Goal: Task Accomplishment & Management: Complete application form

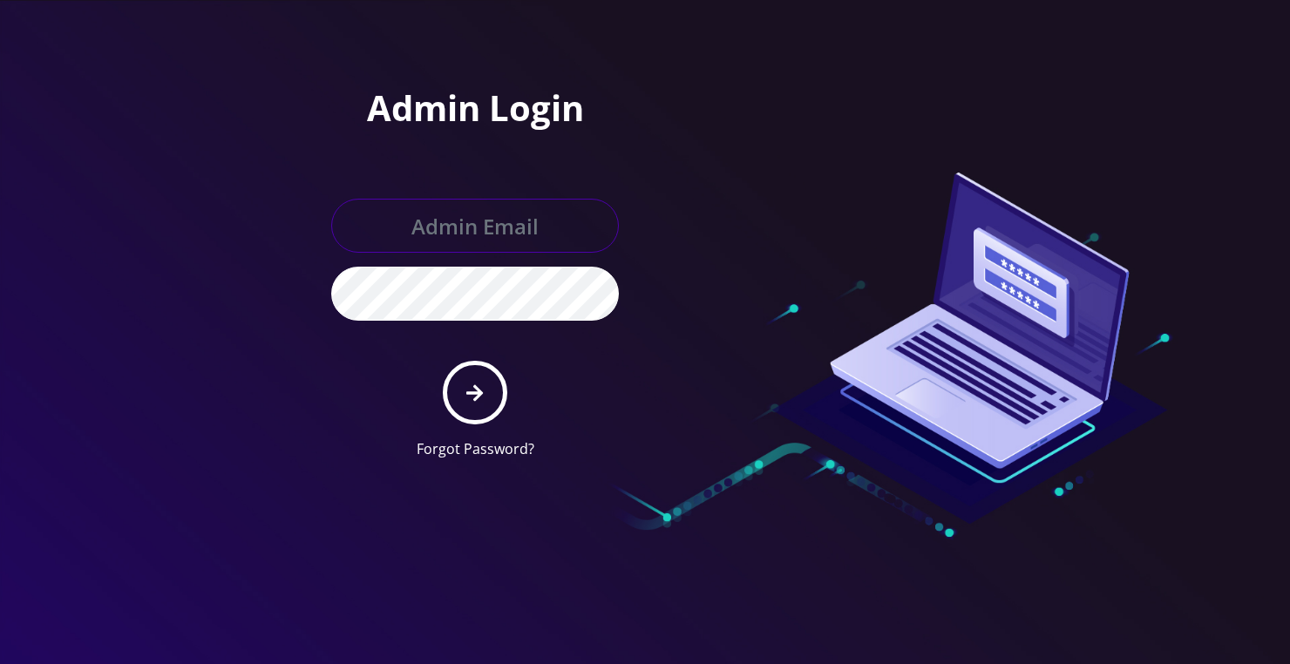
click at [449, 242] on input "text" at bounding box center [475, 226] width 288 height 54
type input "loren@teltik.com"
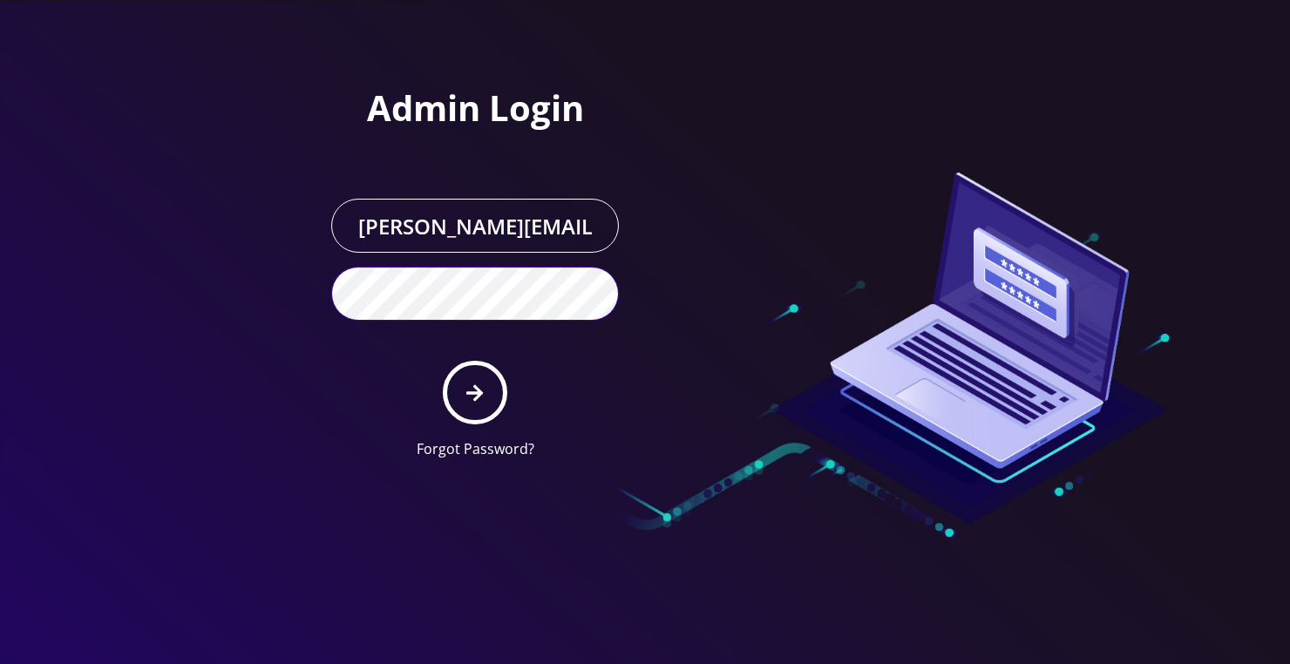
click at [443, 361] on button "submit" at bounding box center [475, 393] width 64 height 64
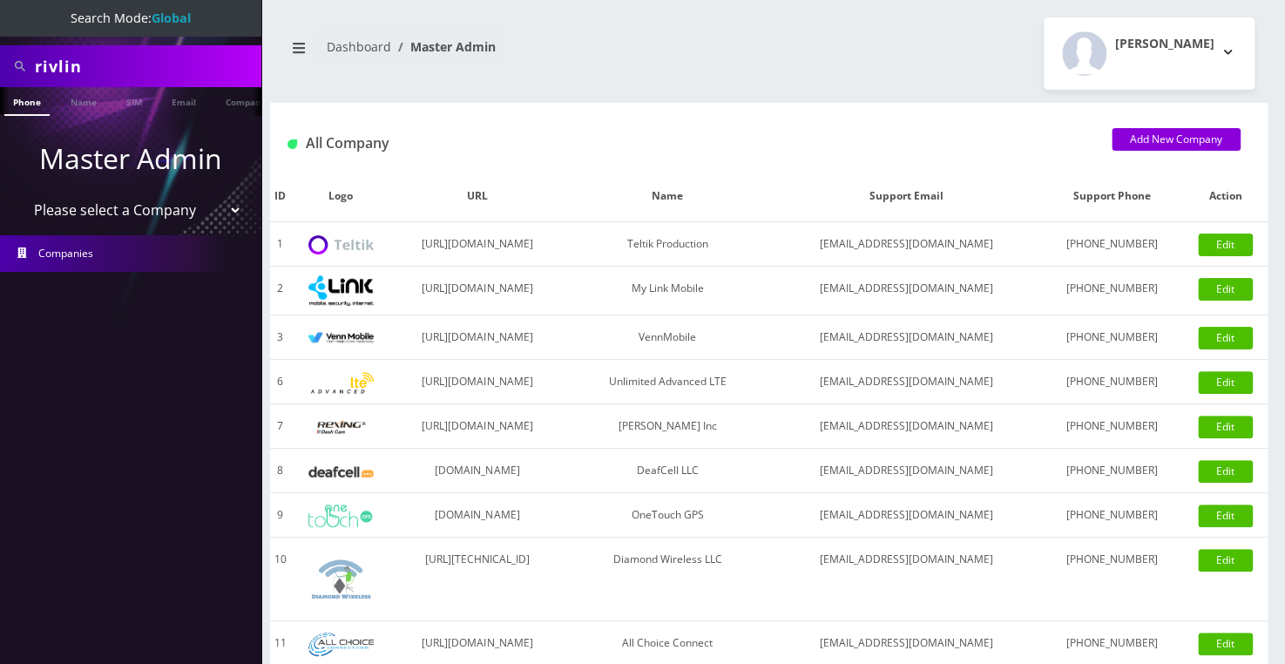
click at [119, 213] on select "Please select a Company Teltik Production My Link Mobile VennMobile Unlimited A…" at bounding box center [131, 209] width 222 height 33
select select "1"
click at [20, 193] on select "Please select a Company Teltik Production My Link Mobile VennMobile Unlimited A…" at bounding box center [131, 209] width 222 height 33
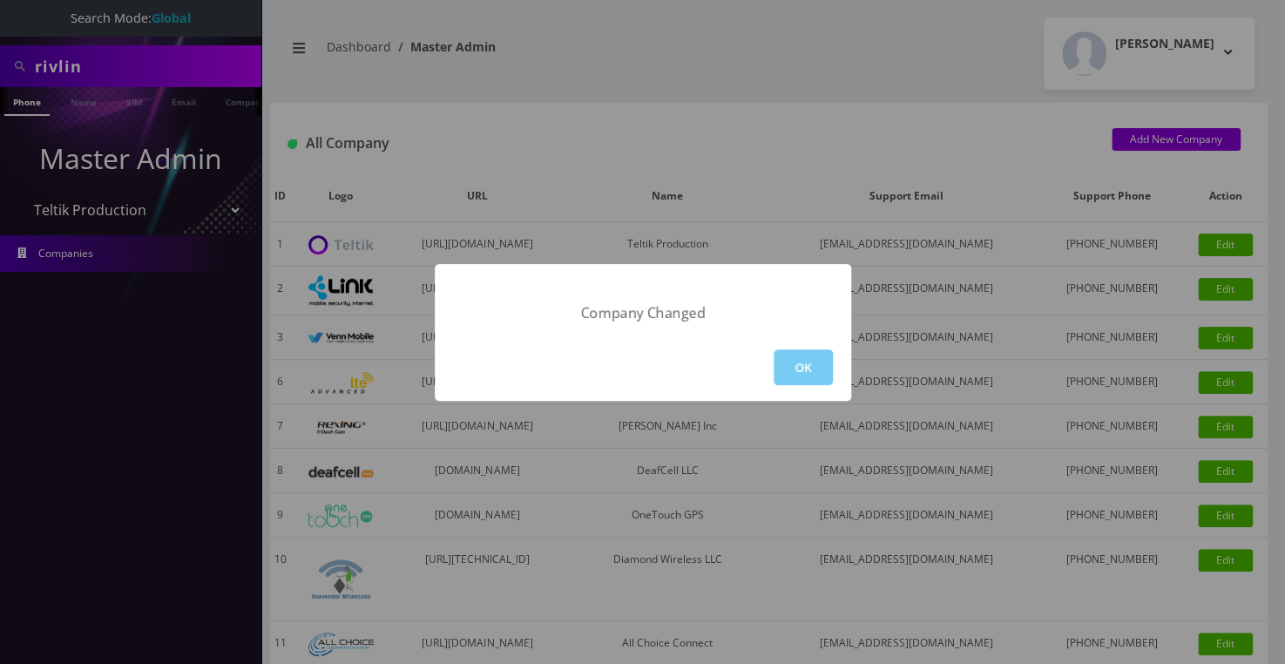
click at [812, 362] on button "OK" at bounding box center [803, 367] width 59 height 36
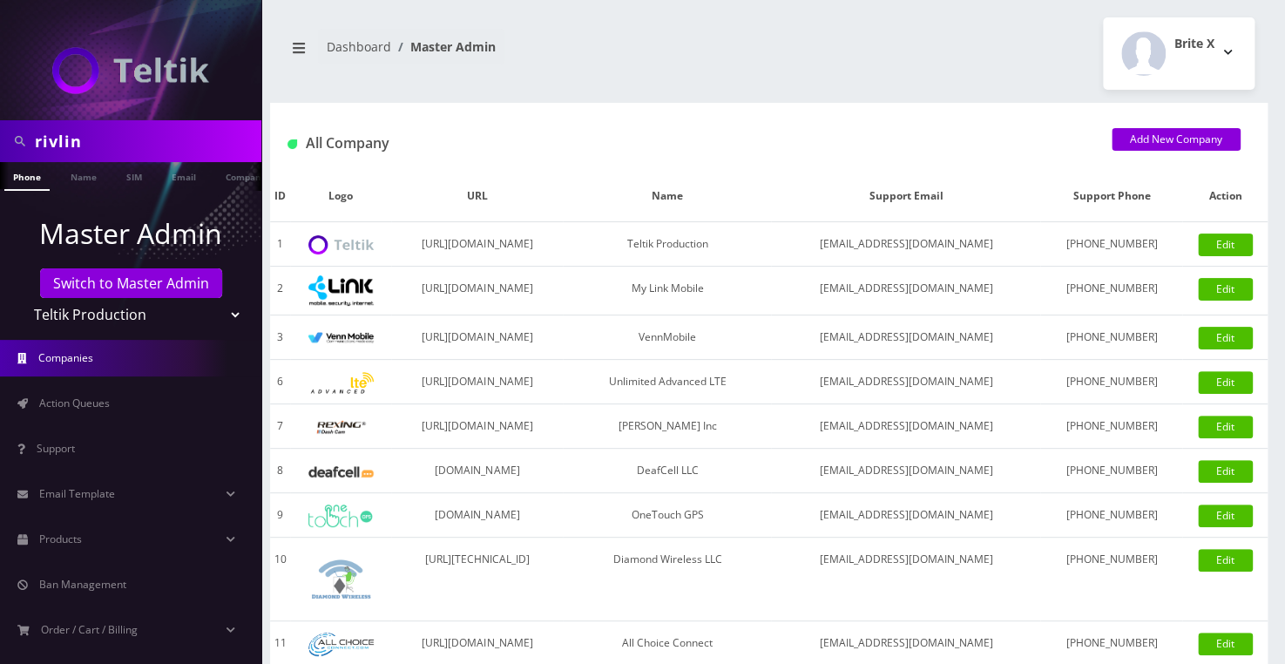
click at [92, 146] on input "rivlin" at bounding box center [146, 141] width 222 height 33
type input "rachelli"
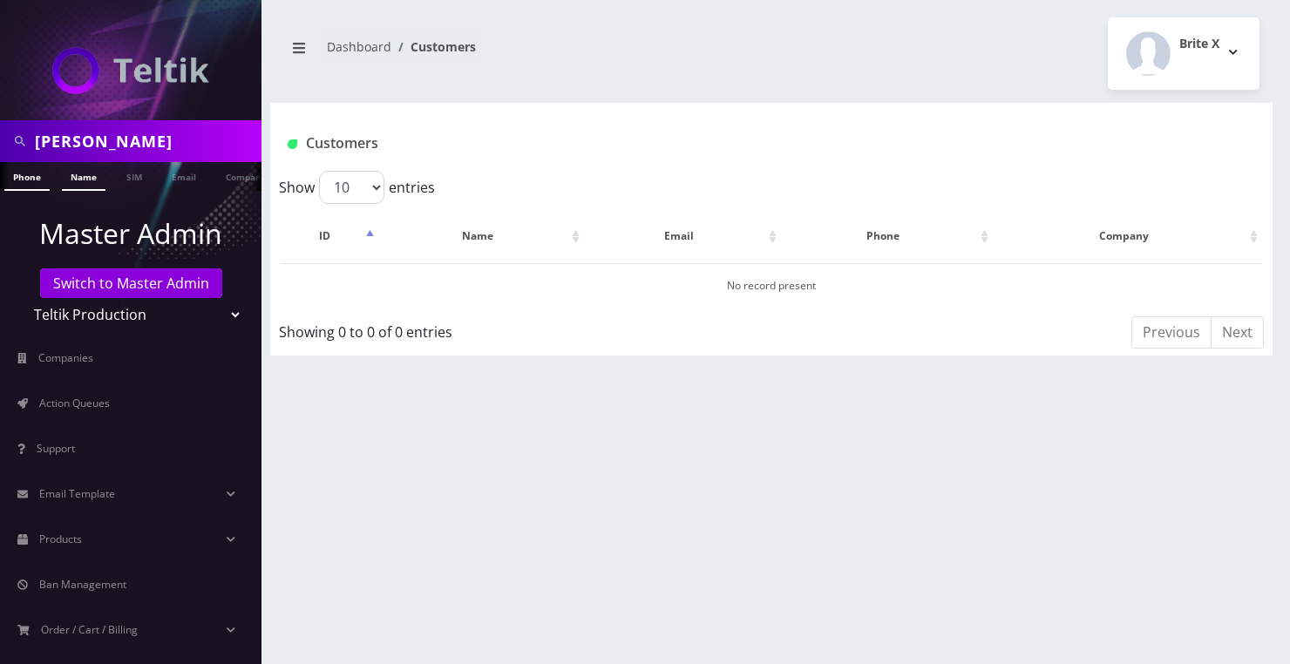
click at [70, 175] on link "Name" at bounding box center [84, 176] width 44 height 29
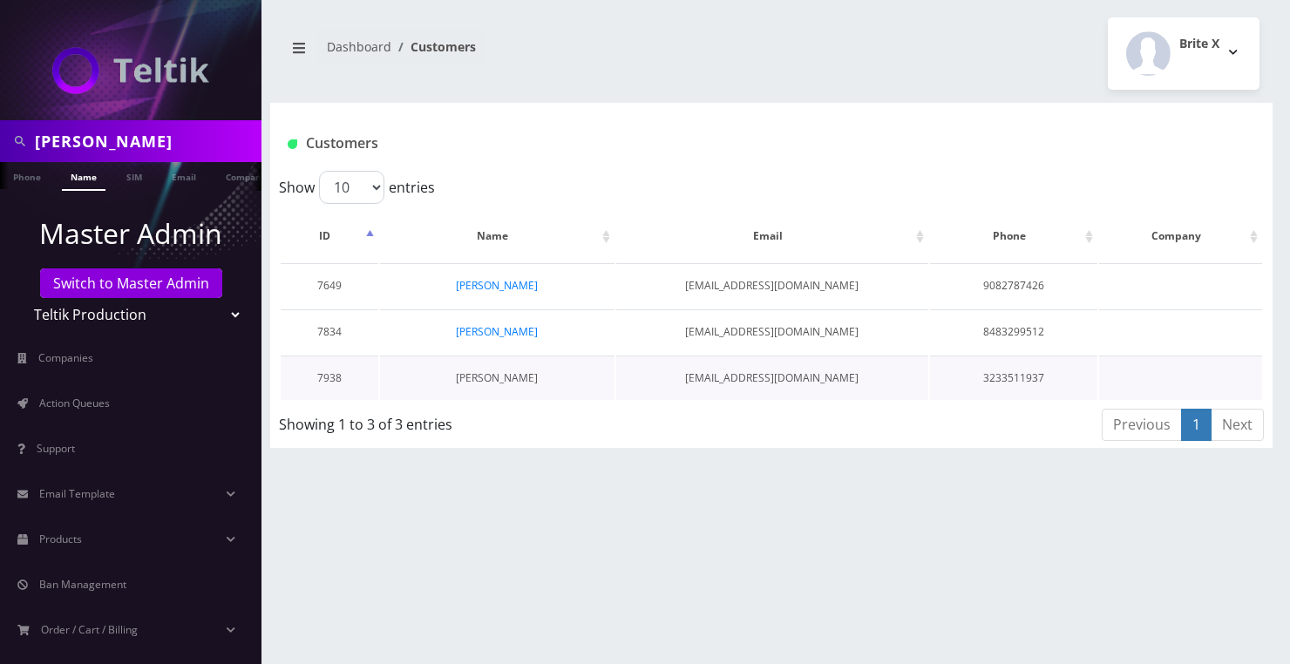
click at [493, 376] on link "[PERSON_NAME]" at bounding box center [497, 377] width 82 height 15
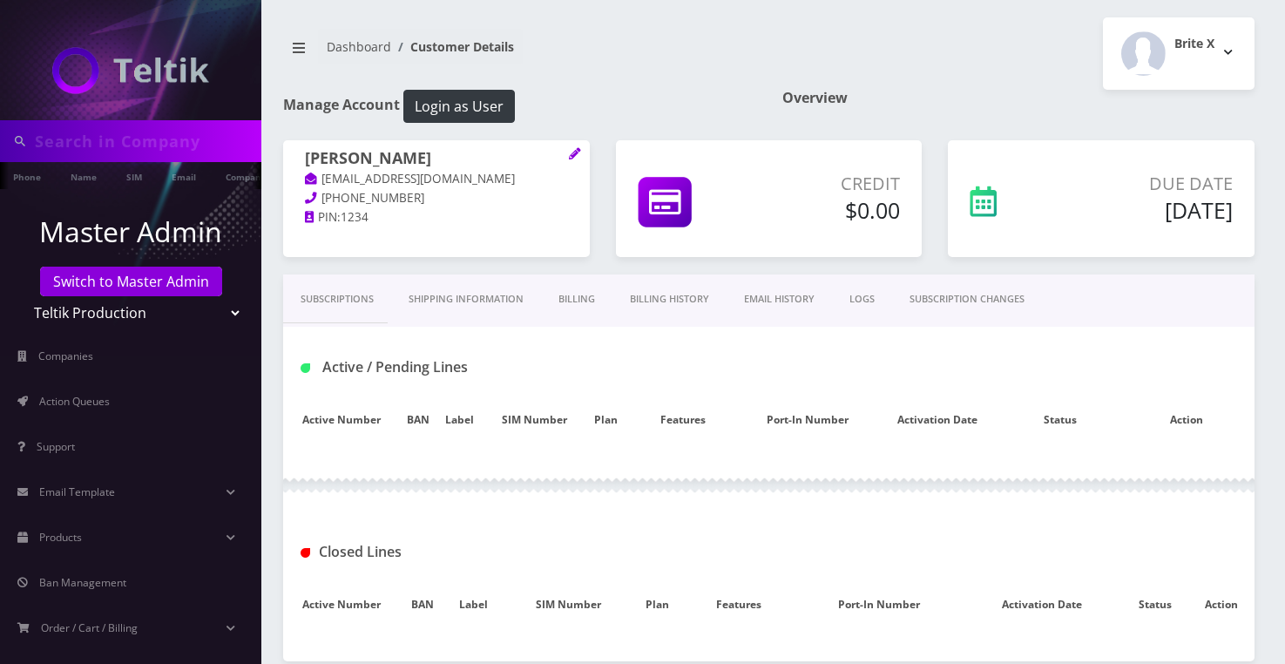
type input "[PERSON_NAME]"
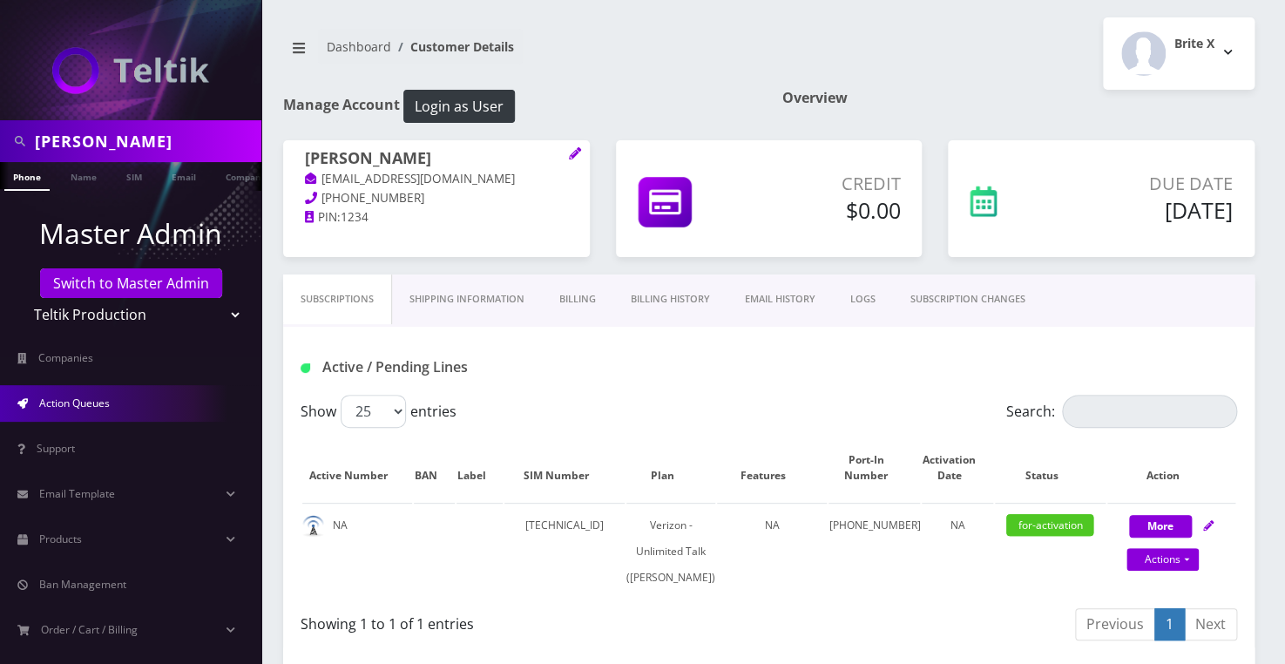
click at [95, 398] on span "Action Queues" at bounding box center [74, 403] width 71 height 15
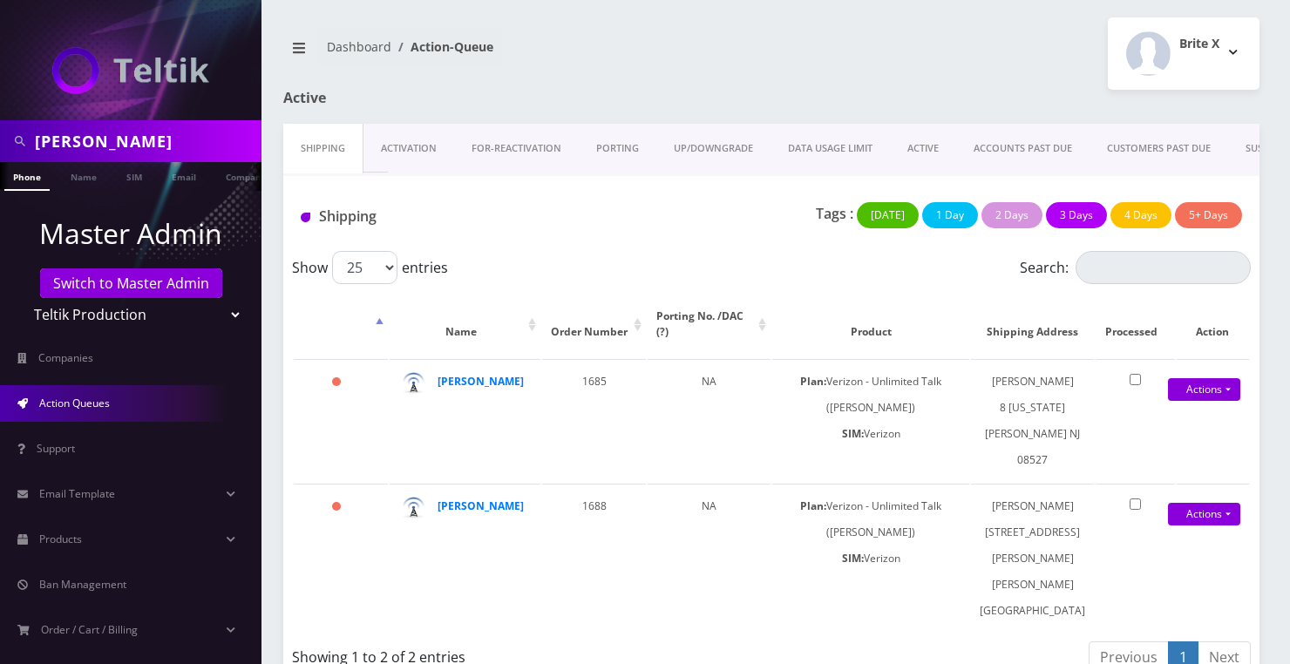
click at [423, 150] on link "Activation" at bounding box center [408, 149] width 91 height 50
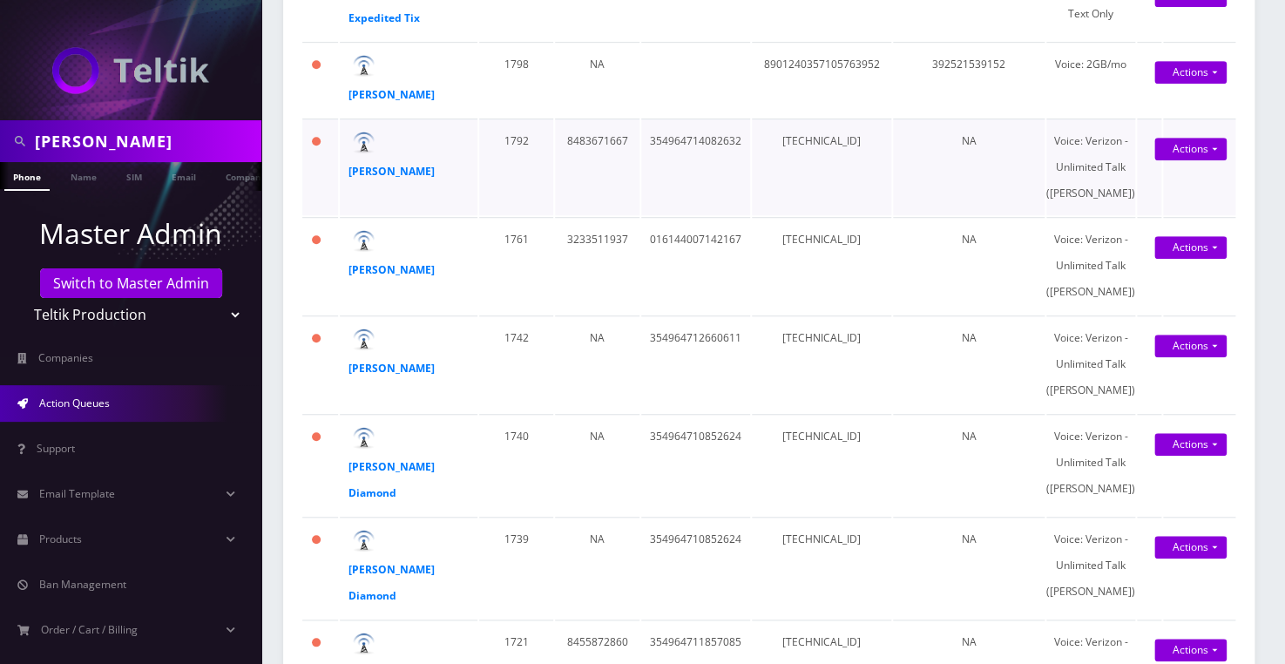
scroll to position [554, 0]
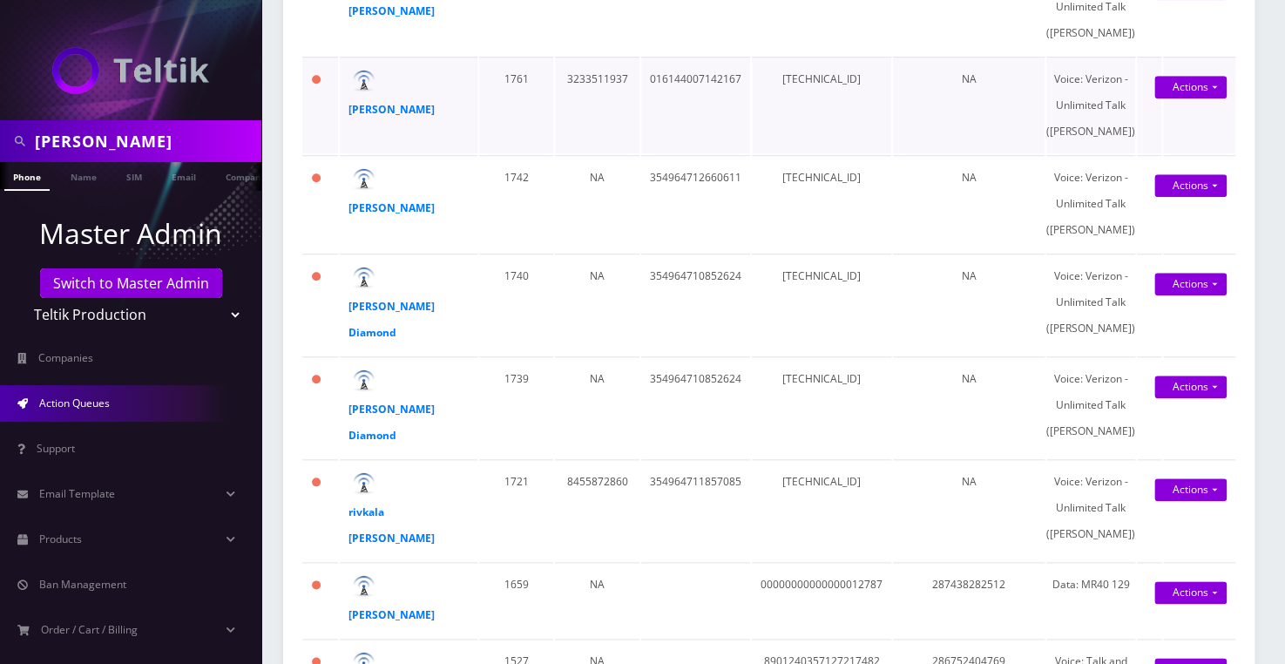
click at [880, 153] on td "[TECHNICAL_ID]" at bounding box center [821, 105] width 139 height 97
copy td "[TECHNICAL_ID]"
click at [640, 153] on td "3233511937" at bounding box center [597, 105] width 85 height 97
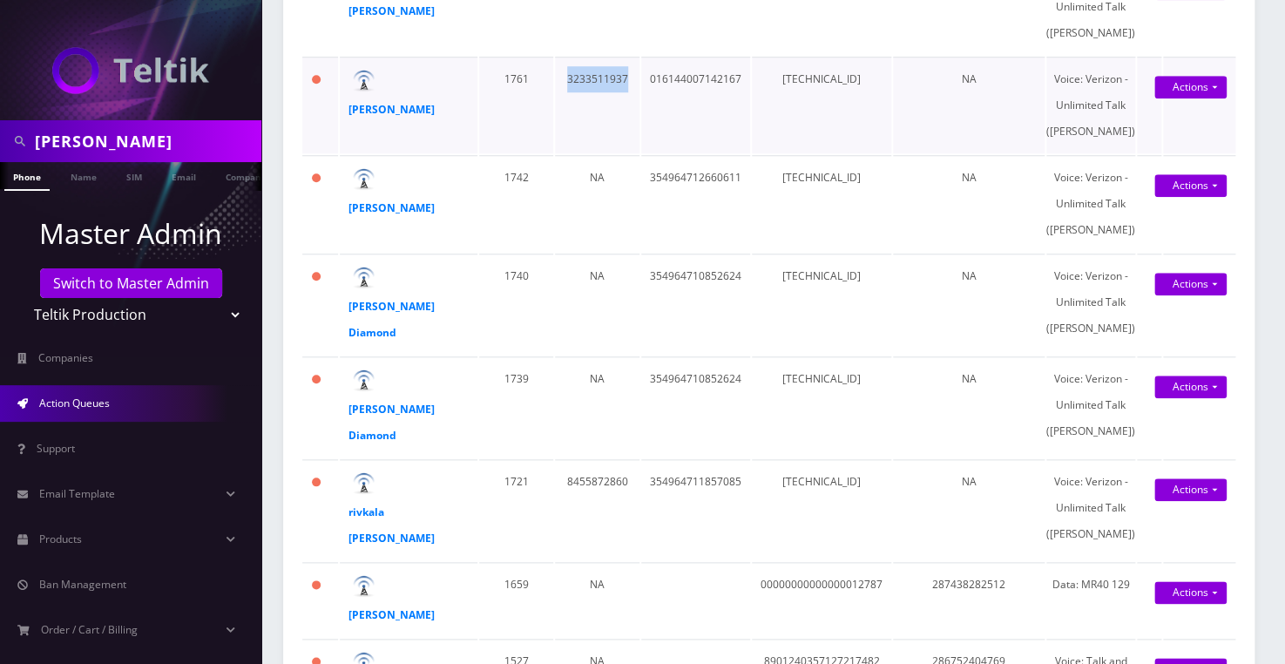
copy td "3233511937"
click at [872, 153] on td "[TECHNICAL_ID]" at bounding box center [821, 105] width 139 height 97
copy td "[TECHNICAL_ID]"
click at [640, 153] on td "3233511937" at bounding box center [597, 105] width 85 height 97
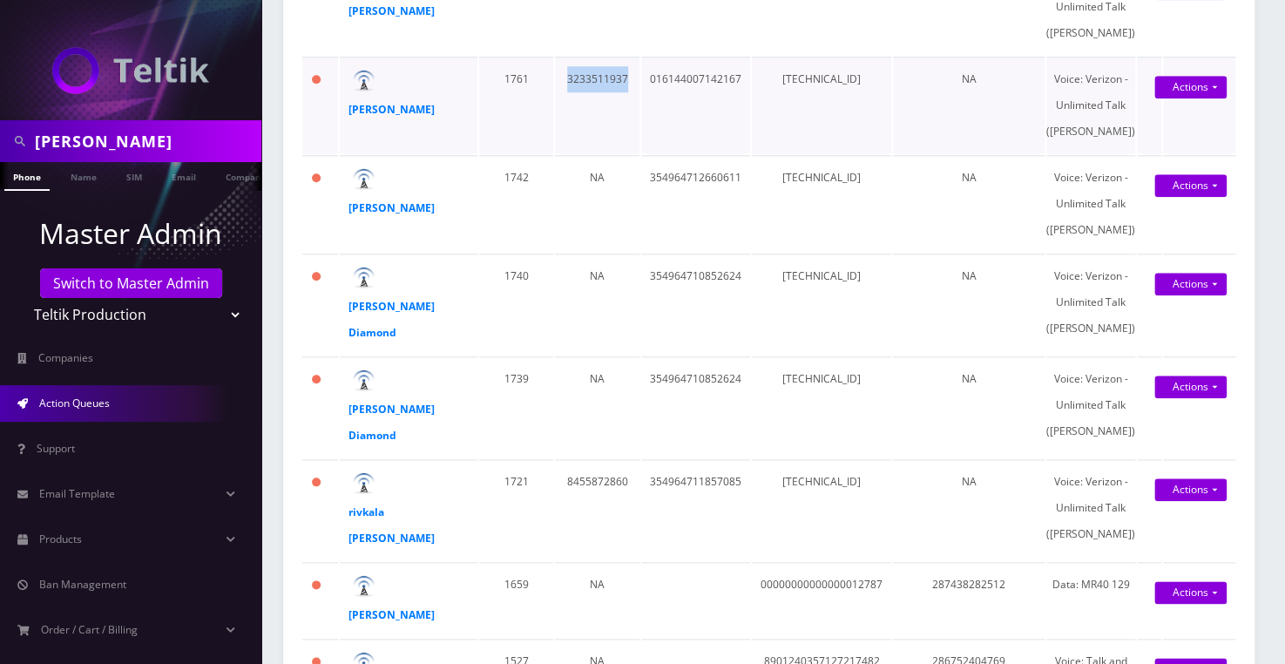
click at [640, 153] on td "3233511937" at bounding box center [597, 105] width 85 height 97
copy td "3233511937"
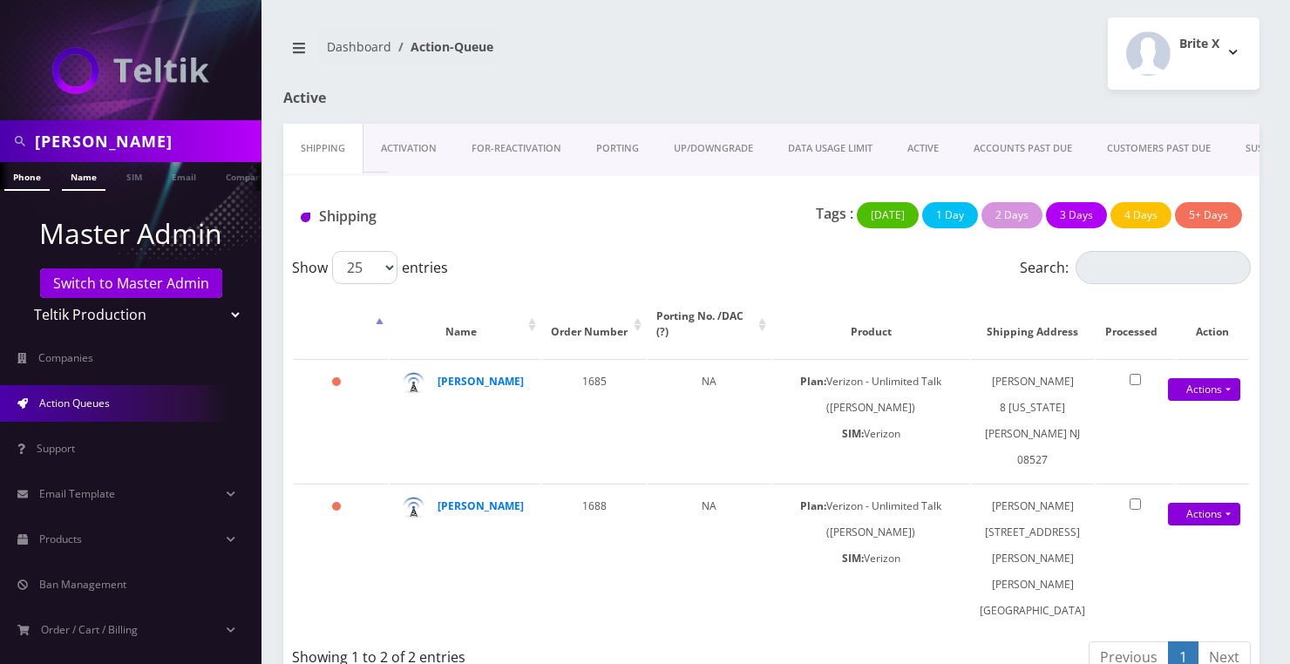
click at [96, 181] on link "Name" at bounding box center [84, 176] width 44 height 29
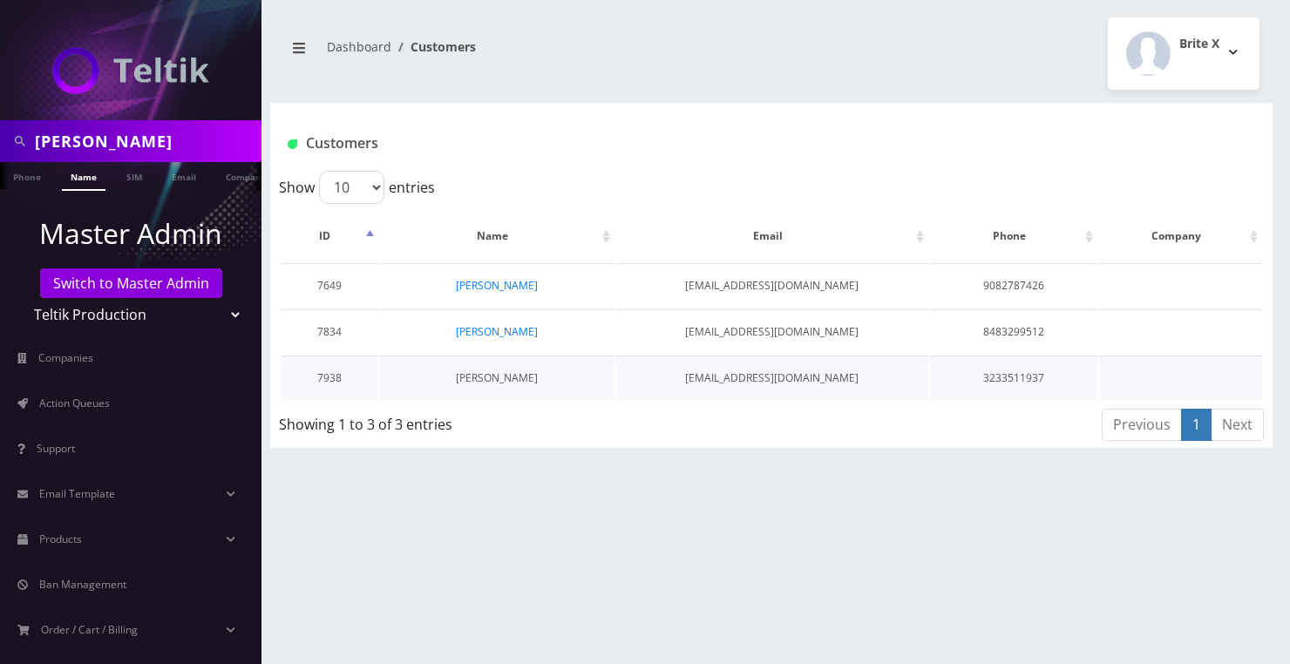
click at [514, 375] on link "[PERSON_NAME]" at bounding box center [497, 377] width 82 height 15
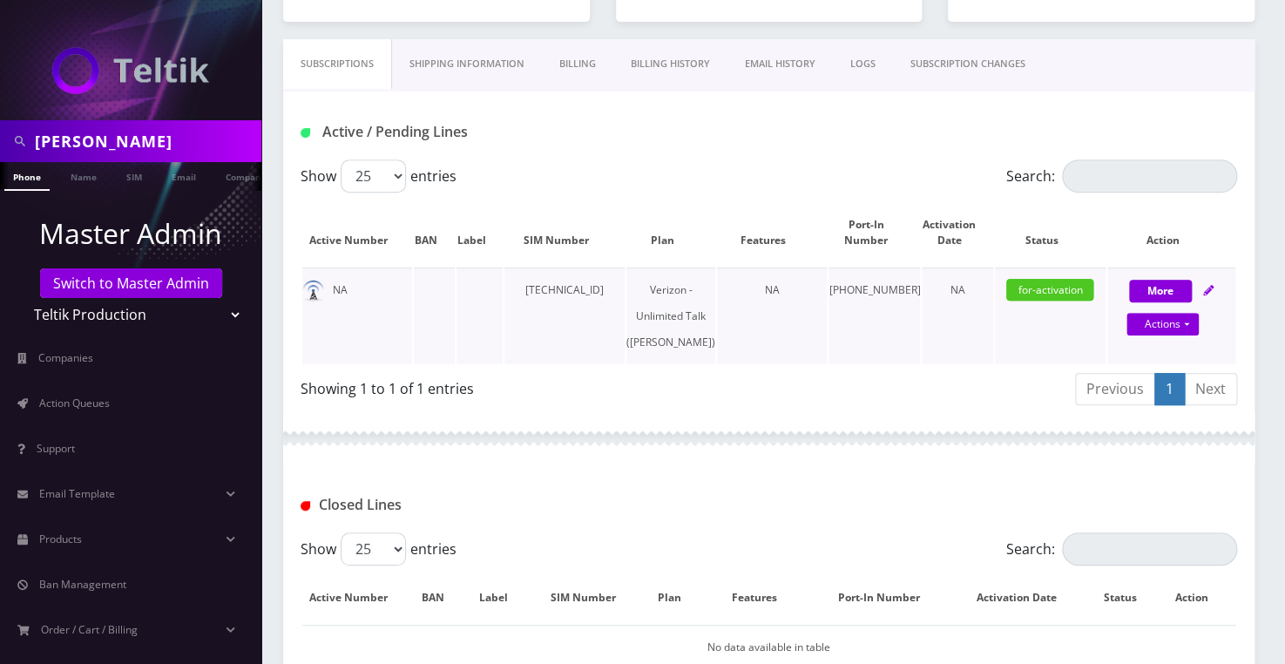
scroll to position [237, 0]
click at [1147, 331] on link "Actions" at bounding box center [1163, 322] width 72 height 23
select select "459"
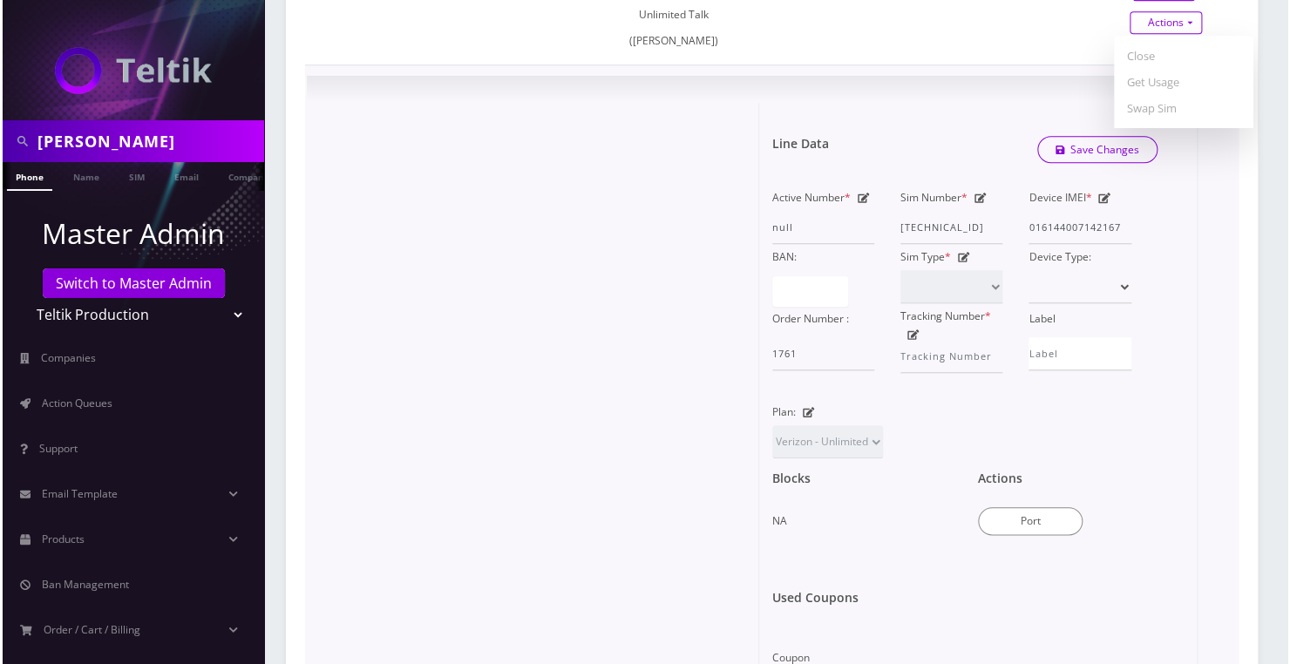
scroll to position [633, 0]
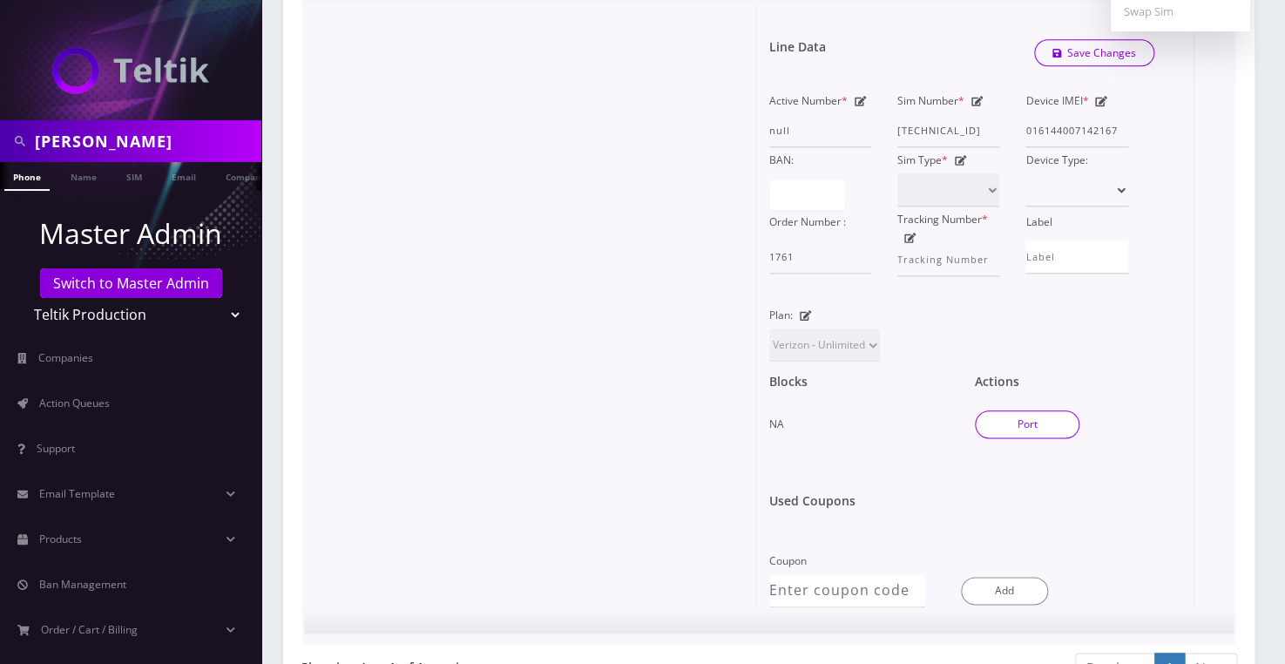
click at [1014, 438] on button "Port" at bounding box center [1027, 424] width 105 height 28
type input "[PERSON_NAME]"
type input "116 North Labrea"
type input "[GEOGRAPHIC_DATA]"
select select "CA"
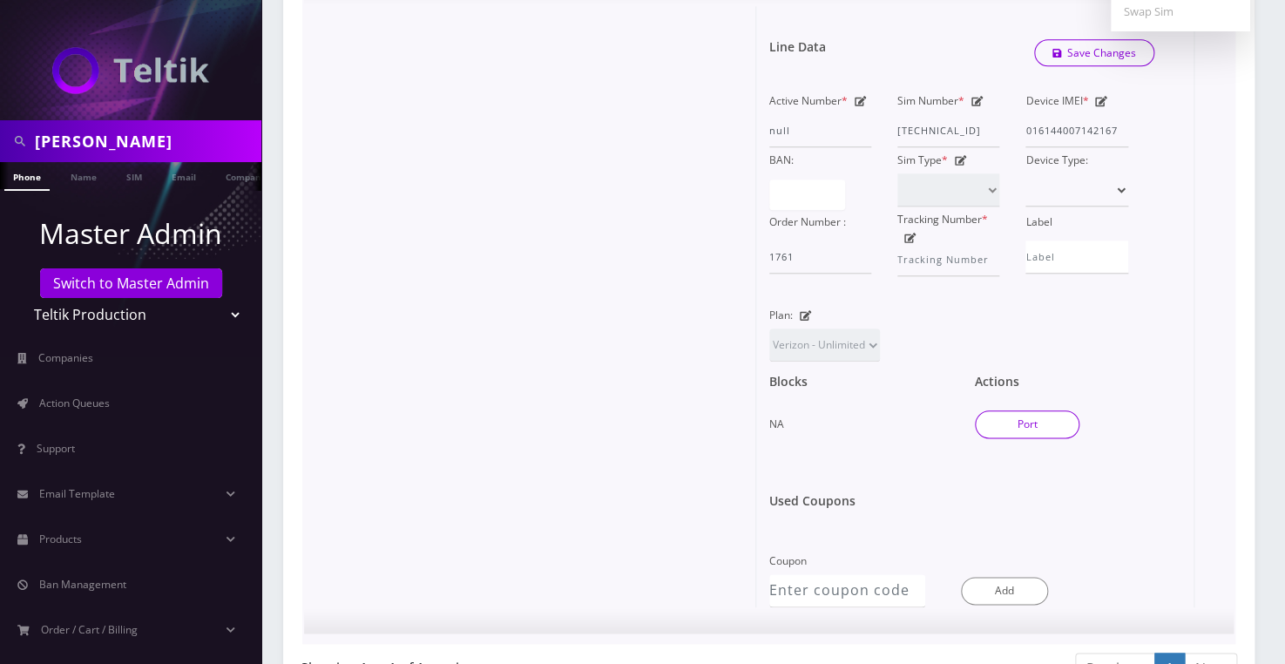
type input "90036"
type input "89148000011798233241"
type input "3233511937"
type input "Us Mobile"
type input "3233511937"
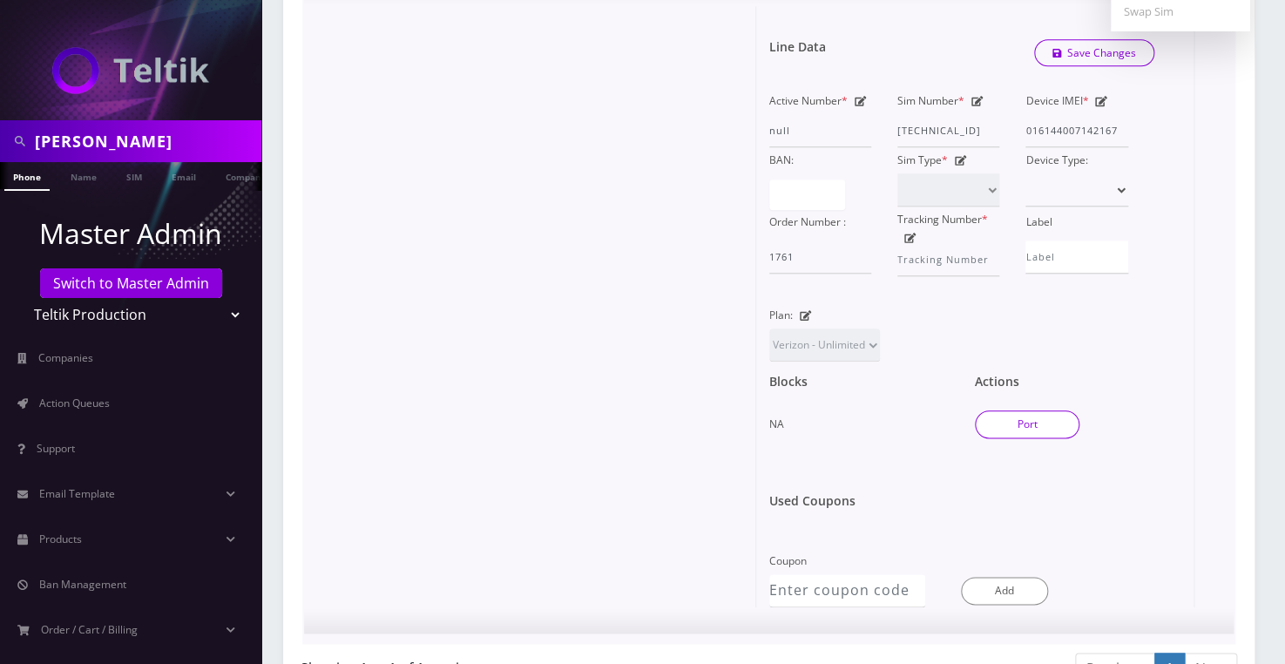
type input "7008"
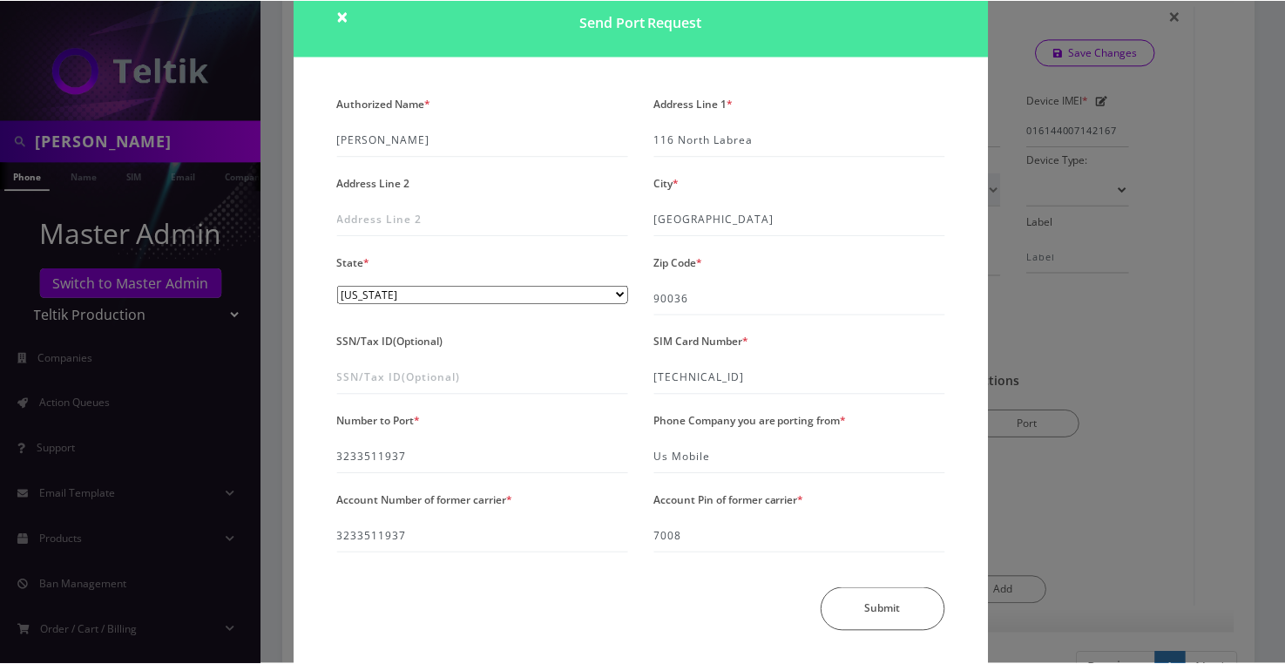
scroll to position [0, 0]
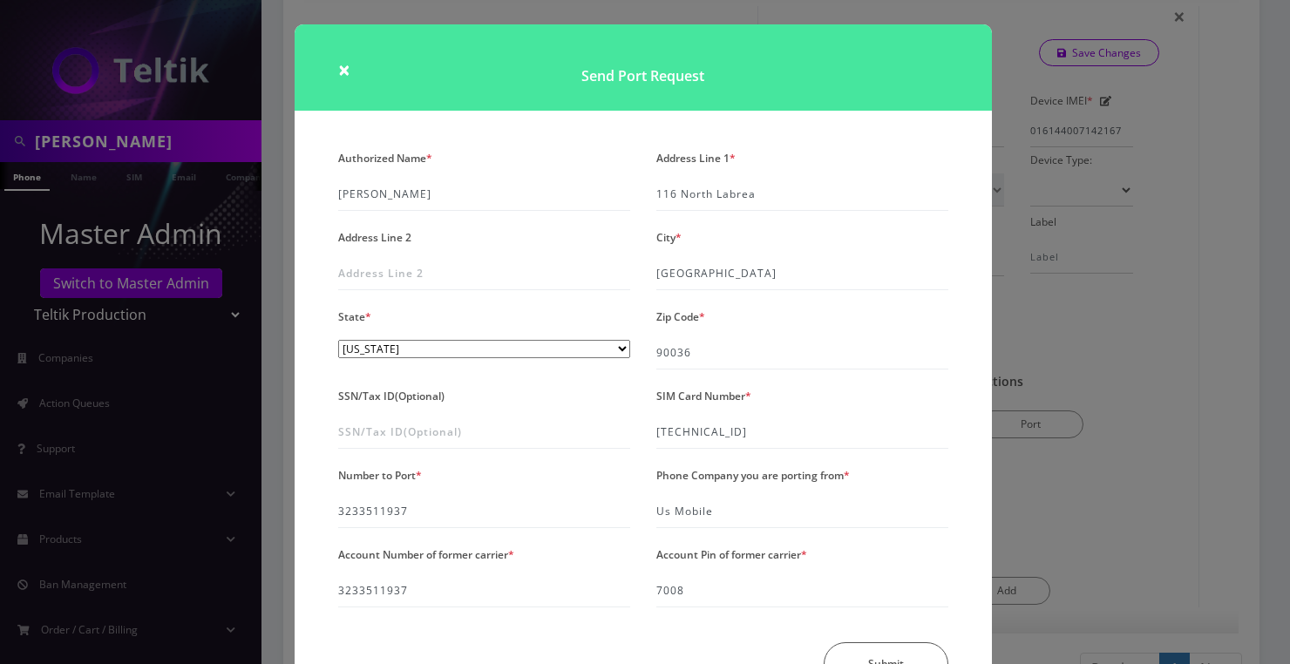
click at [334, 71] on h1 "Send Port Request" at bounding box center [643, 67] width 697 height 86
click at [340, 71] on span "×" at bounding box center [344, 69] width 12 height 29
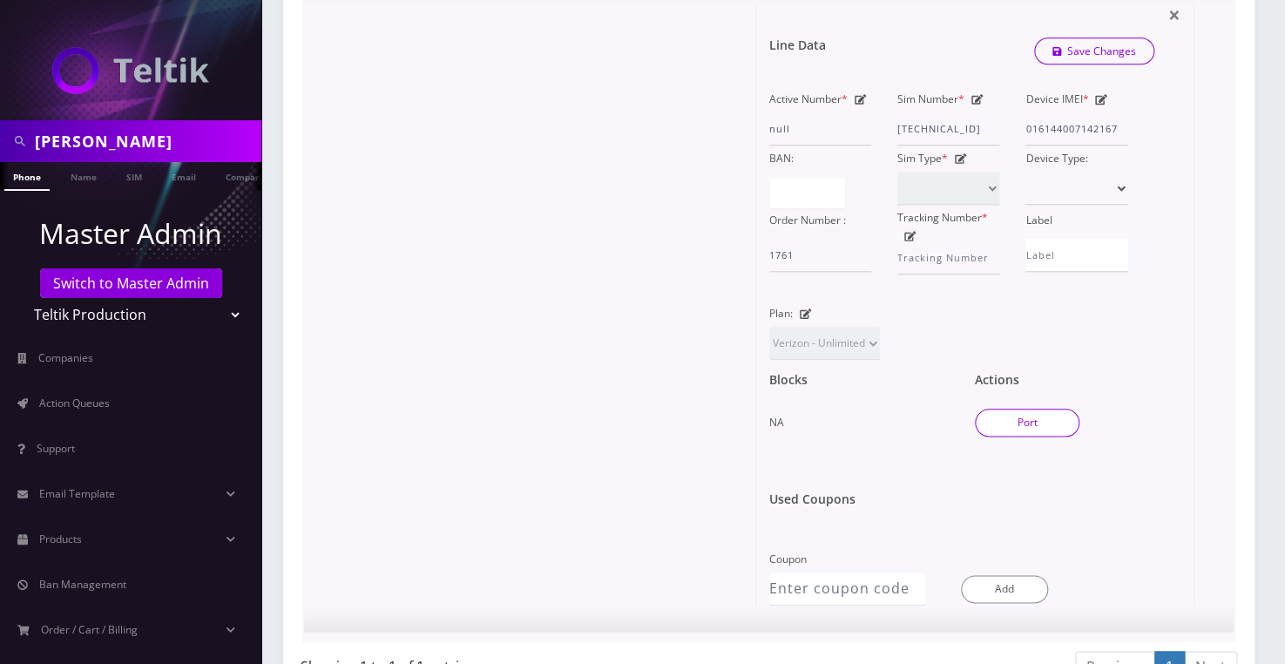
scroll to position [633, 0]
drag, startPoint x: 1025, startPoint y: 153, endPoint x: 1223, endPoint y: 165, distance: 199.0
click at [1223, 165] on div "× Line Data Save Changes Active Number * null Sim Number * 89148000011798233241…" at bounding box center [769, 307] width 930 height 654
click at [1044, 438] on button "Port" at bounding box center [1027, 424] width 105 height 28
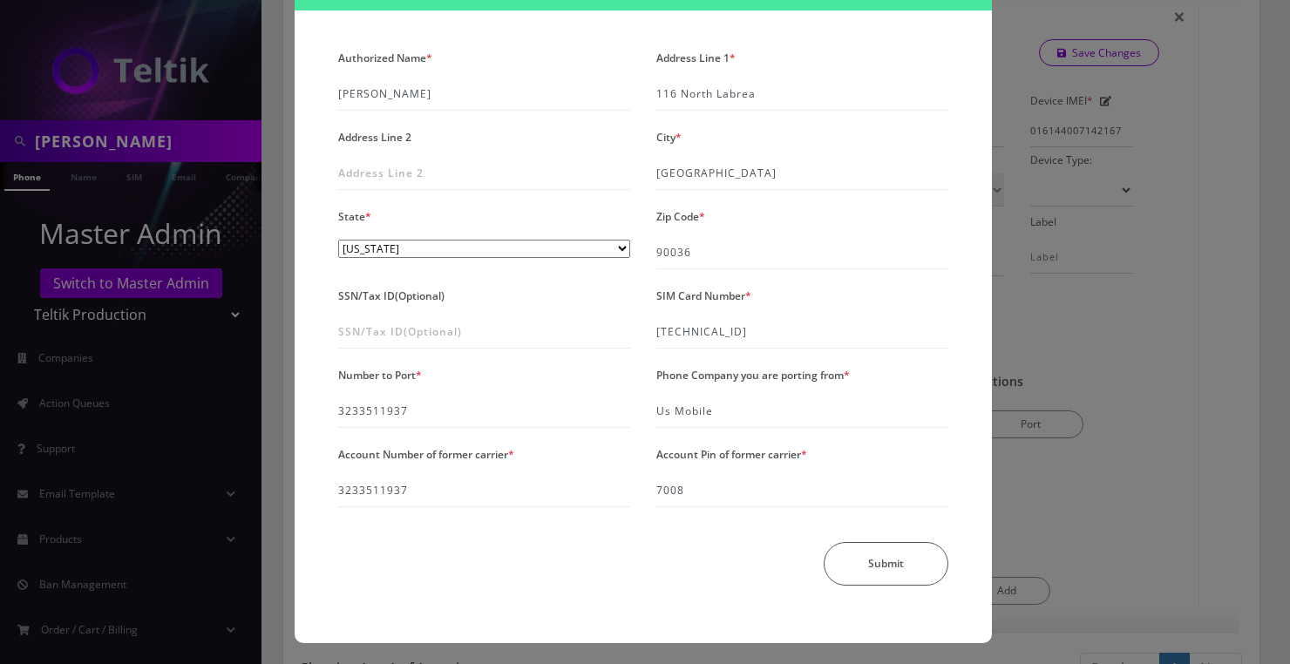
scroll to position [104, 0]
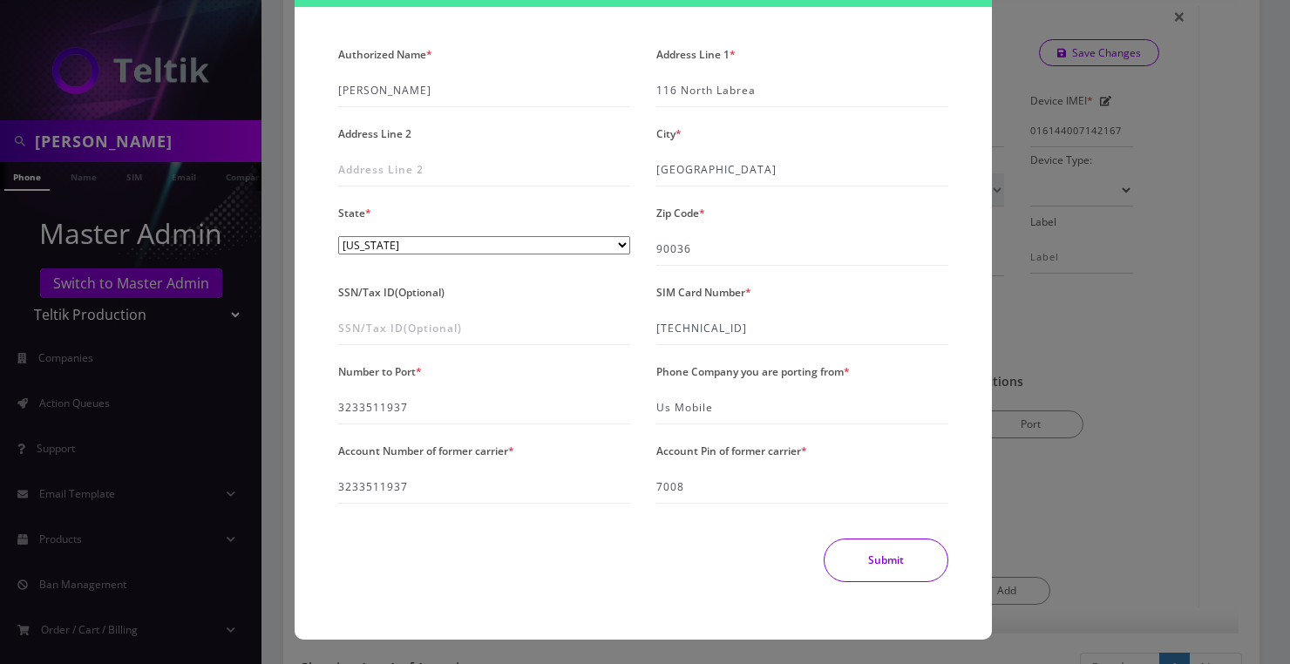
click at [852, 556] on button "Submit" at bounding box center [885, 560] width 125 height 44
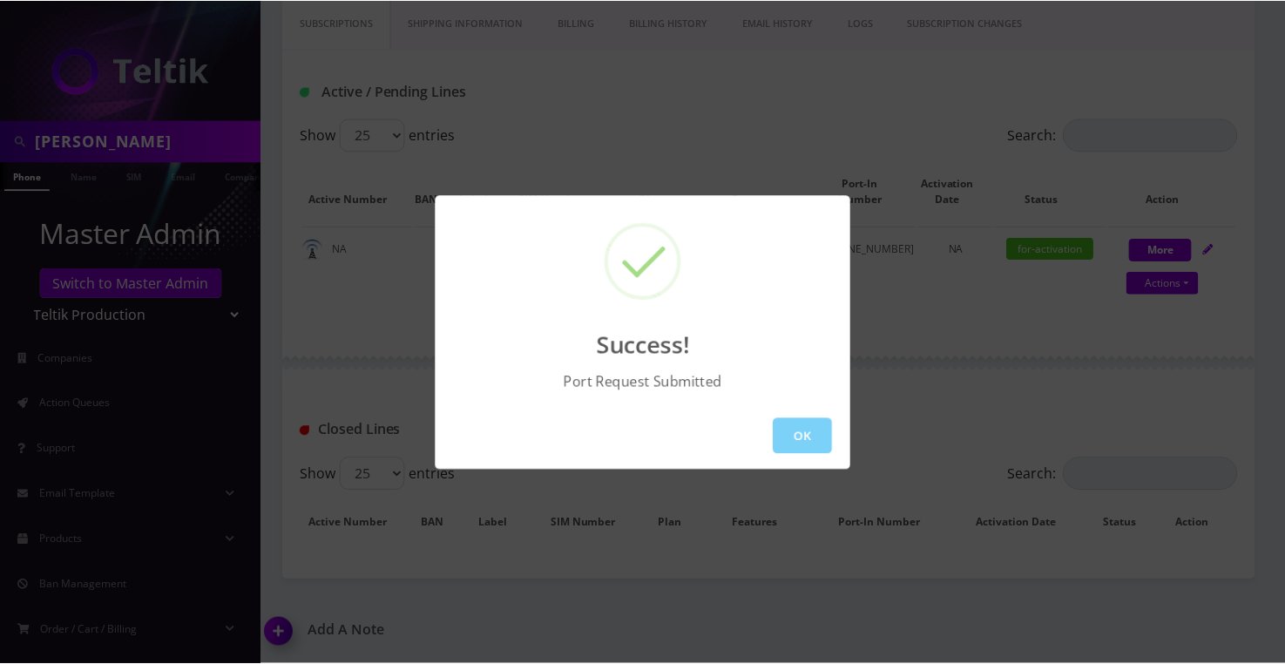
scroll to position [414, 0]
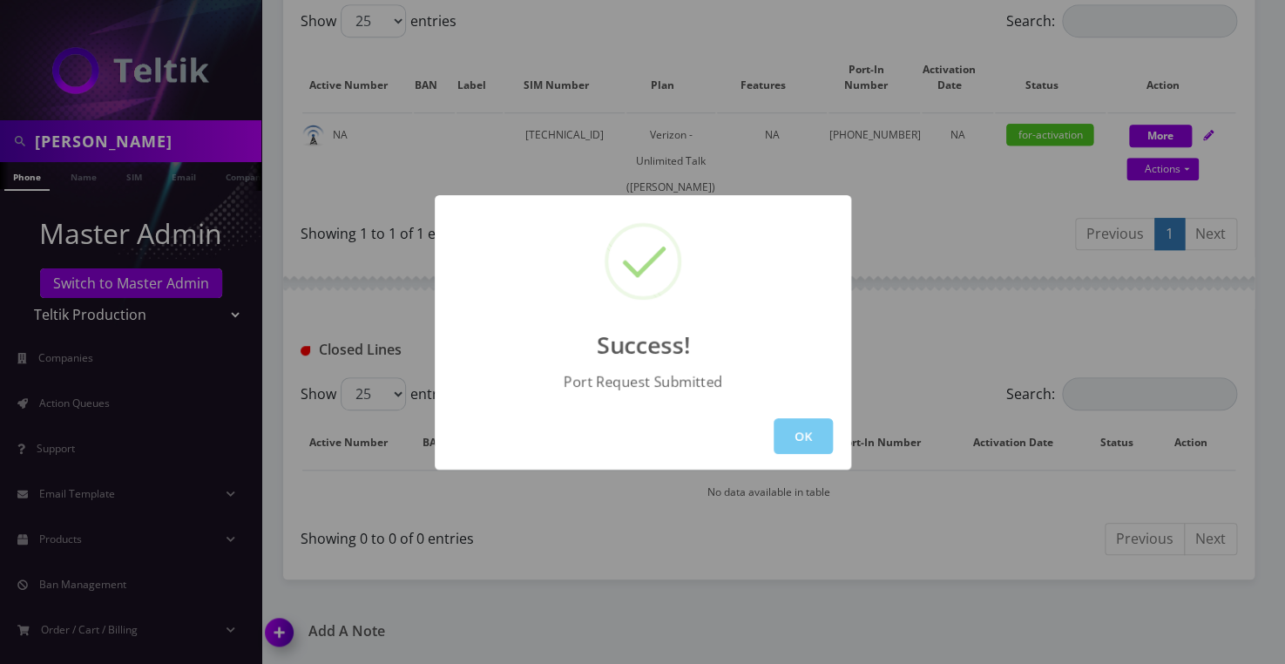
click at [799, 435] on button "OK" at bounding box center [803, 436] width 59 height 36
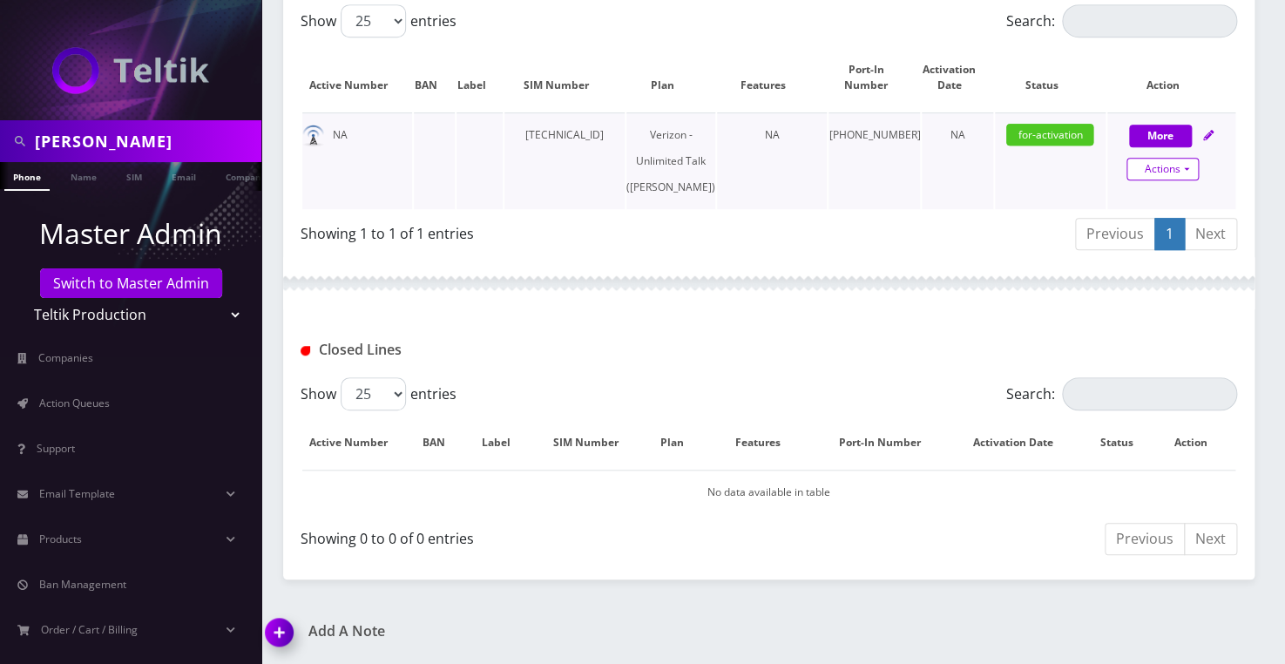
click at [1151, 158] on link "Actions" at bounding box center [1163, 169] width 72 height 23
select select "459"
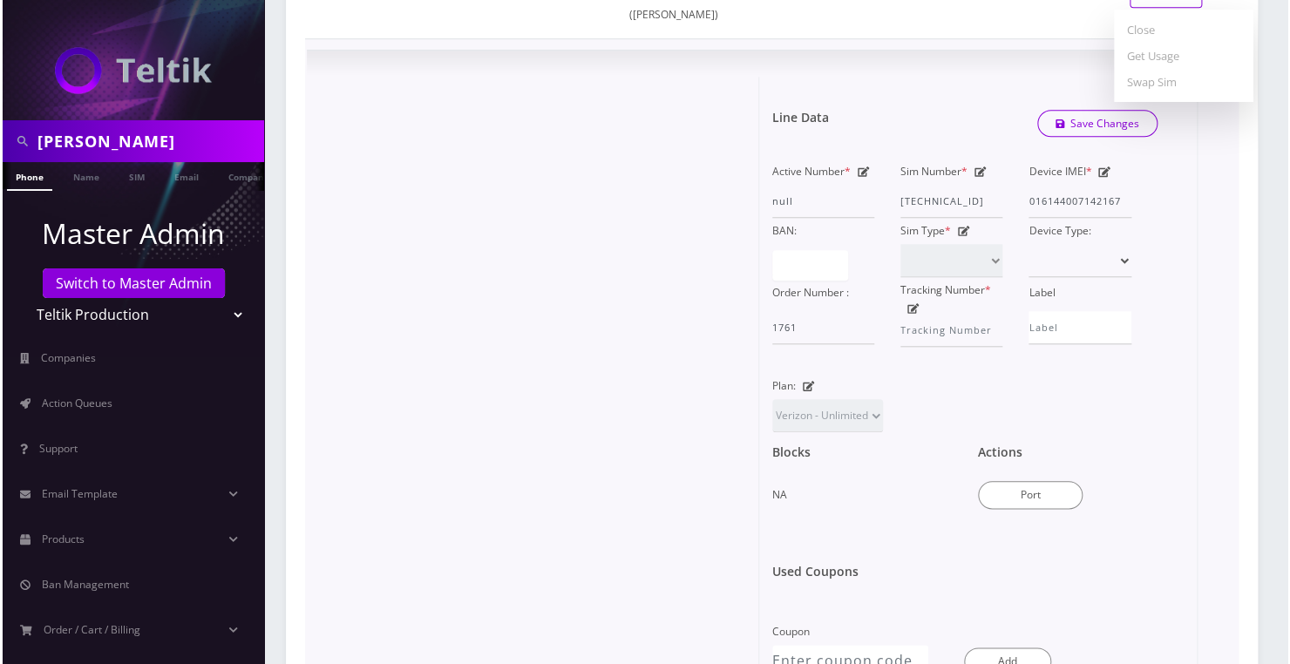
scroll to position [652, 0]
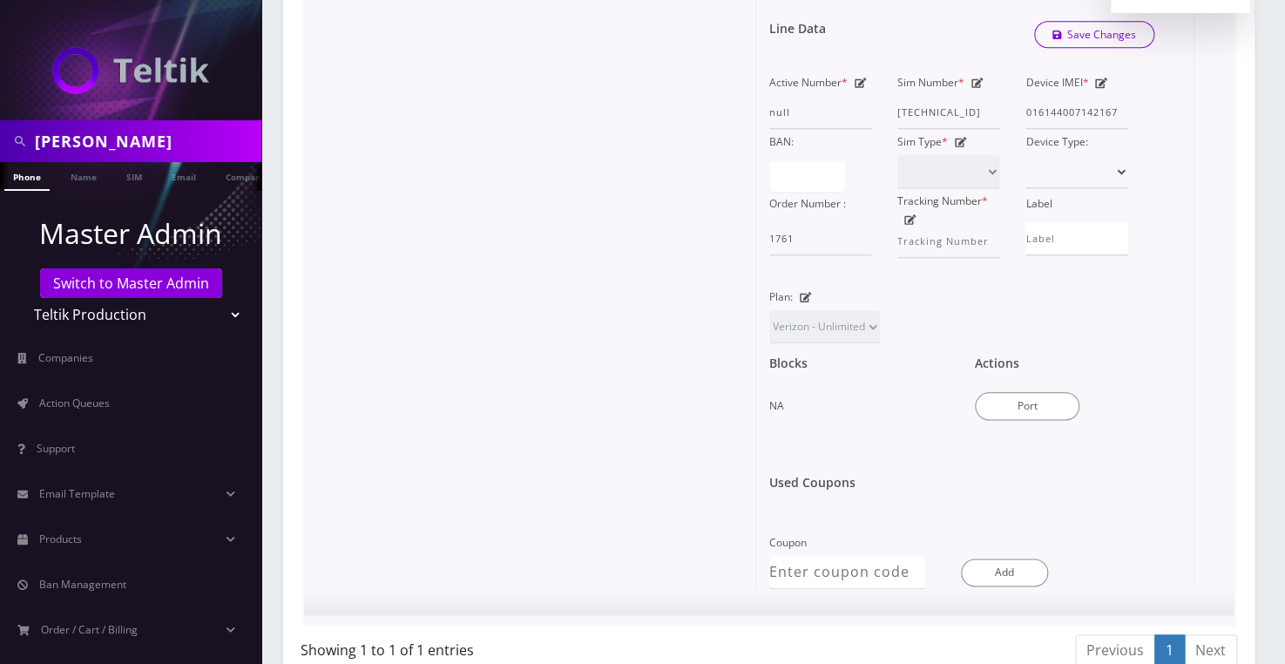
click at [1006, 433] on div "Actions Port" at bounding box center [1065, 388] width 206 height 90
click at [1007, 420] on button "Port" at bounding box center [1027, 406] width 105 height 28
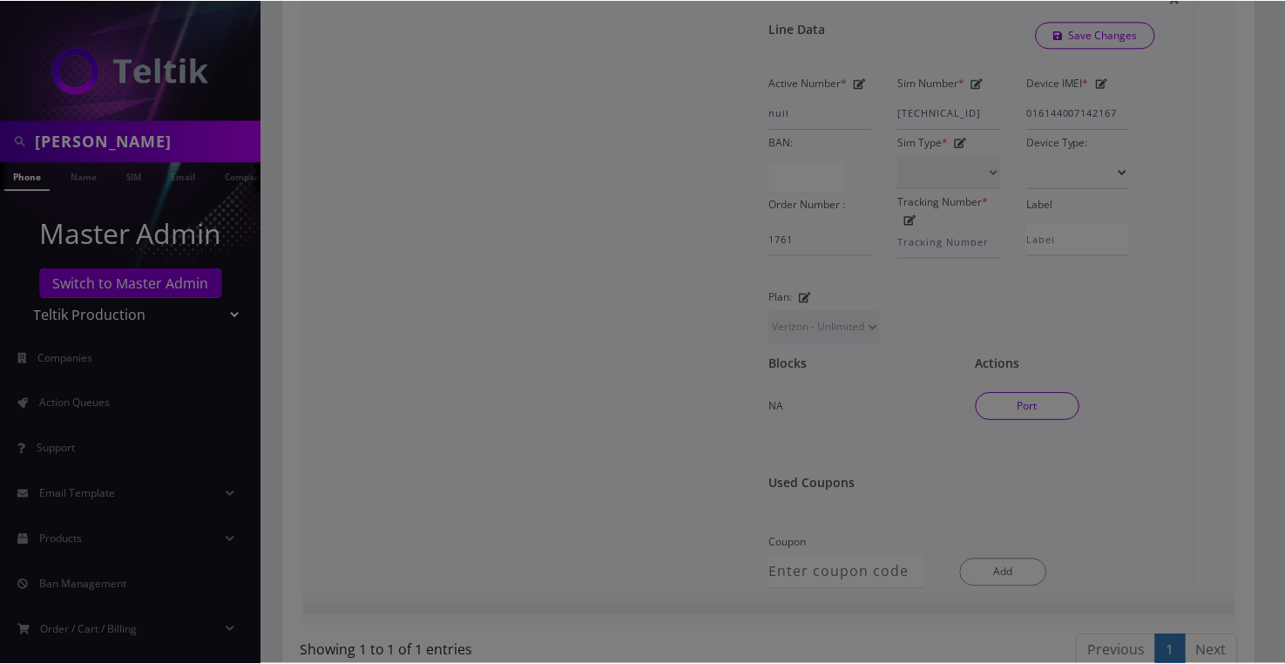
scroll to position [0, 0]
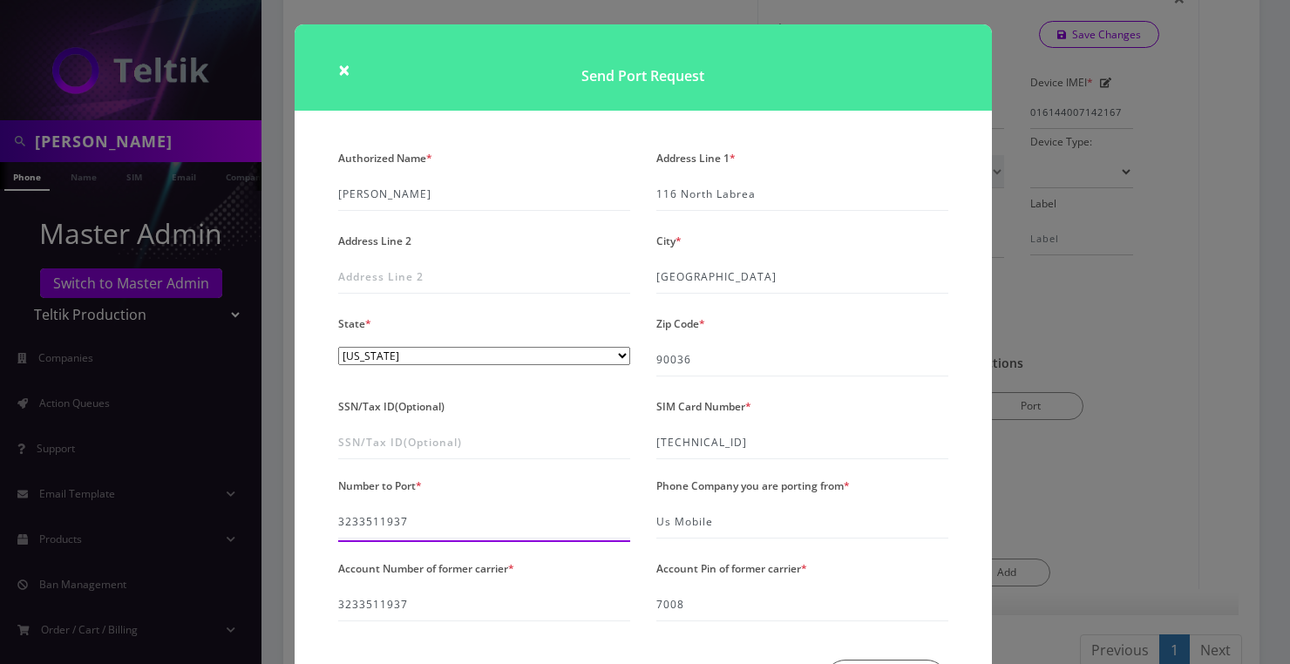
click at [374, 515] on input "3233511937" at bounding box center [484, 521] width 292 height 33
click at [331, 74] on h1 "Send Port Request" at bounding box center [643, 67] width 697 height 86
click at [338, 74] on span "×" at bounding box center [344, 69] width 12 height 29
